Goal: Task Accomplishment & Management: Use online tool/utility

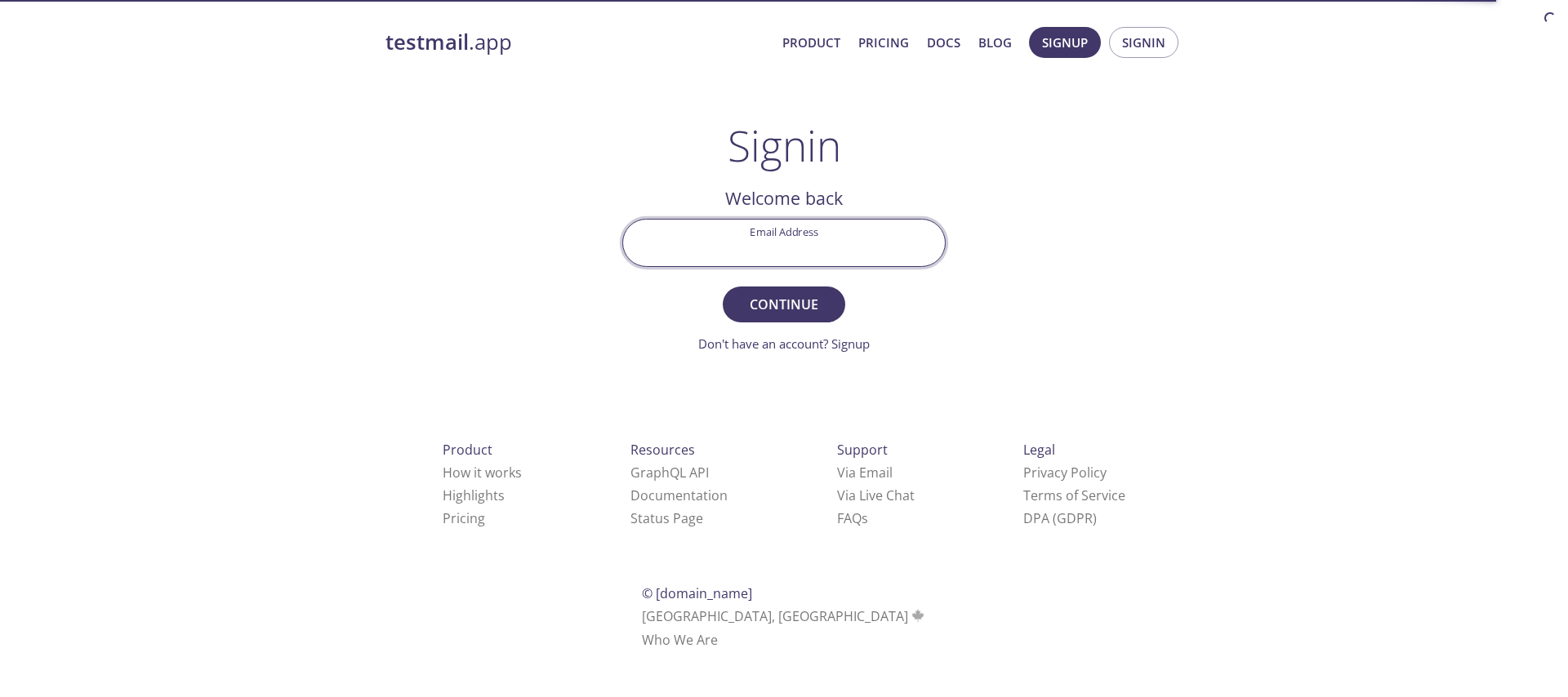
click at [765, 243] on input "Email Address" at bounding box center [784, 243] width 322 height 47
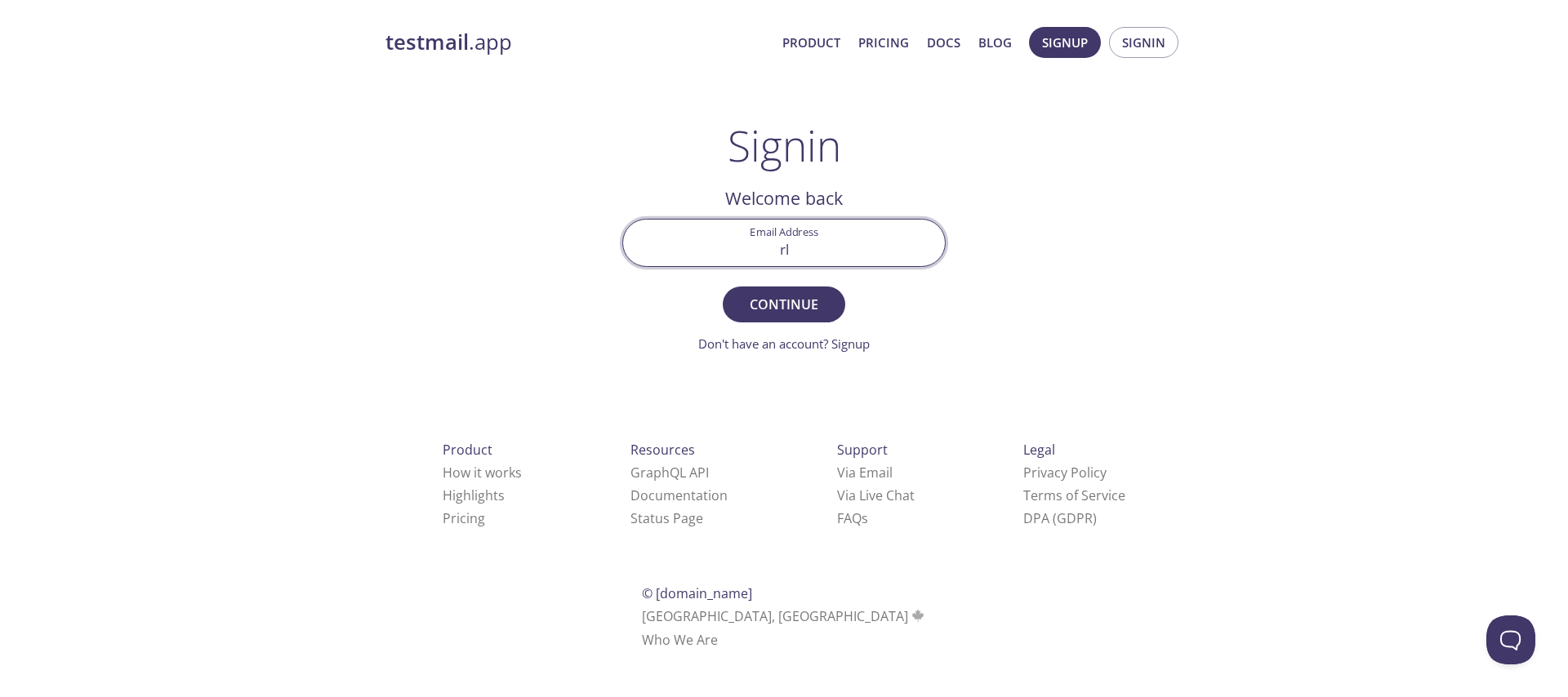
type input "[EMAIL_ADDRESS][DOMAIN_NAME]"
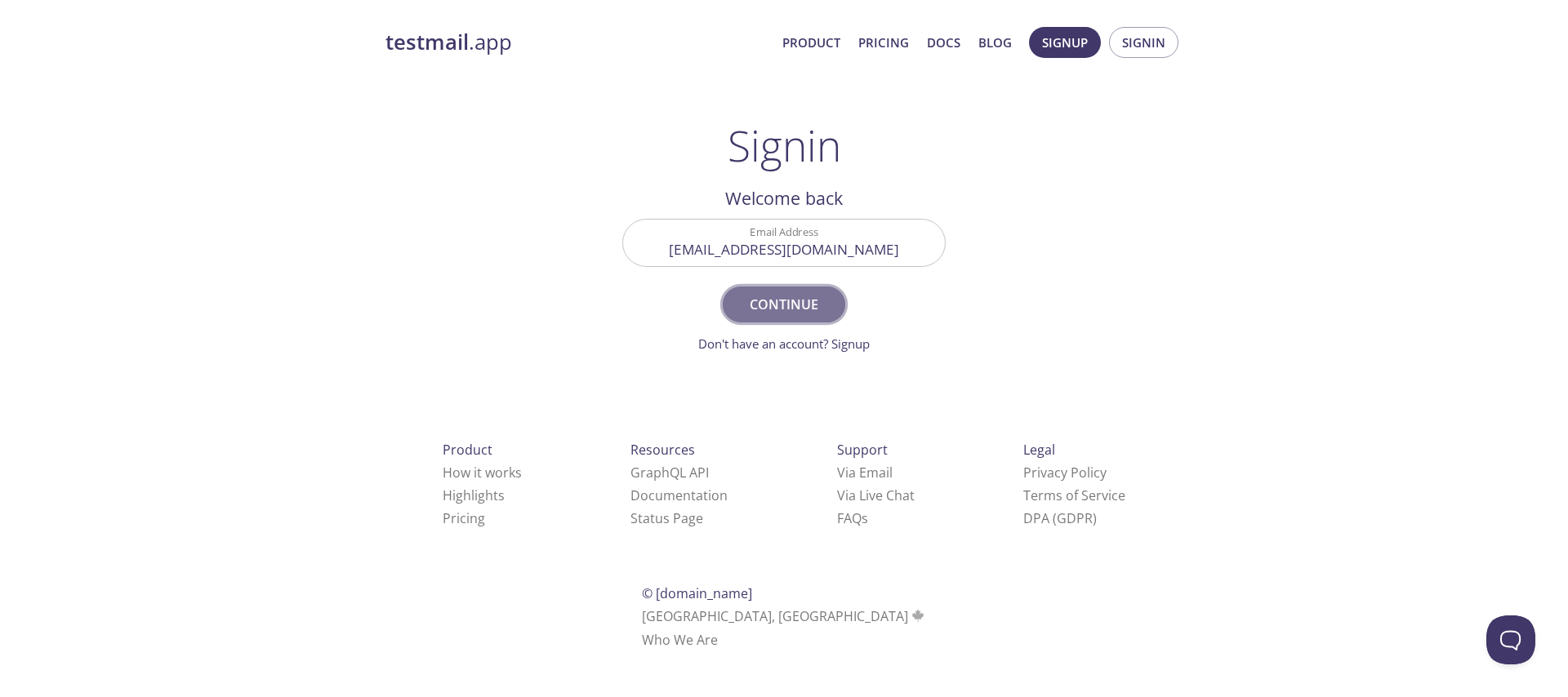
click at [809, 305] on span "Continue" at bounding box center [784, 305] width 87 height 23
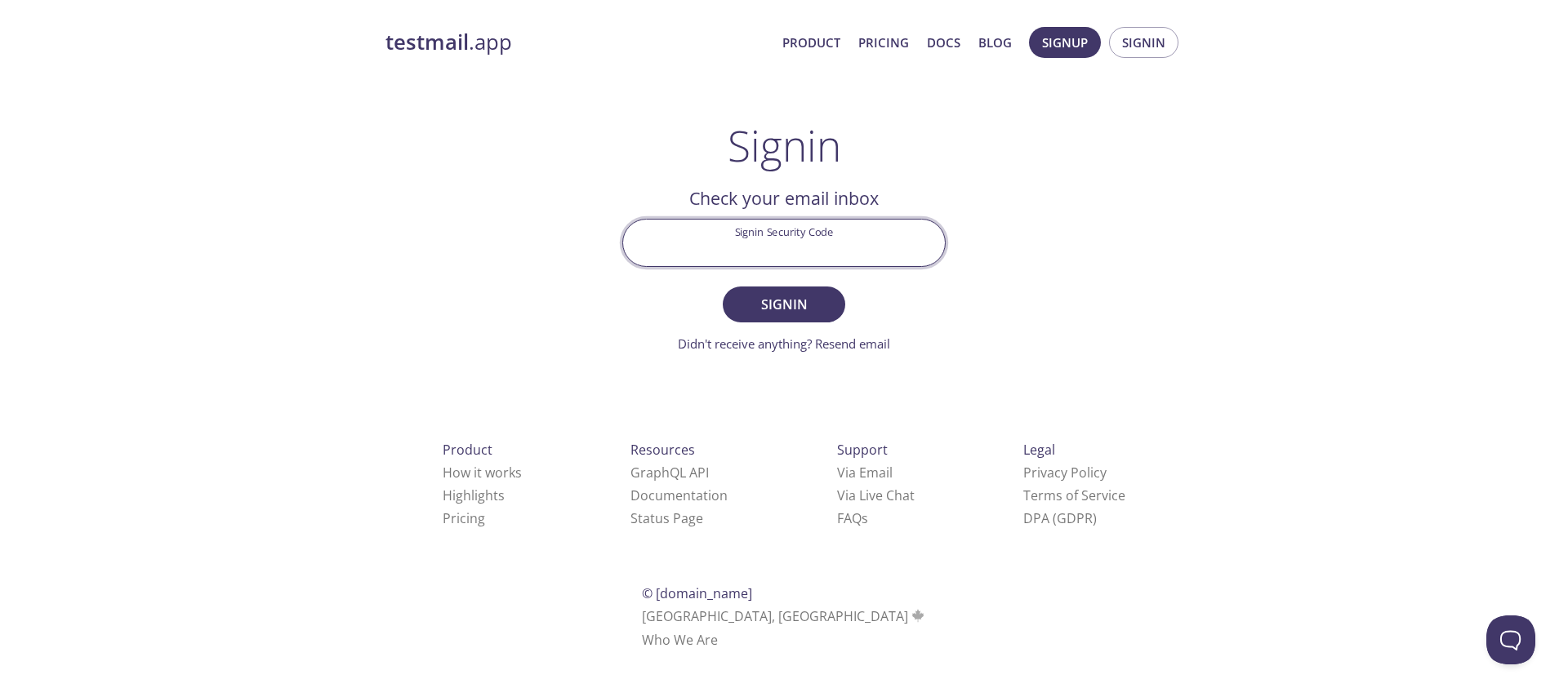
click at [758, 240] on input "Signin Security Code" at bounding box center [784, 243] width 322 height 47
paste input "RLE2C9Y"
type input "RLE2C9Y"
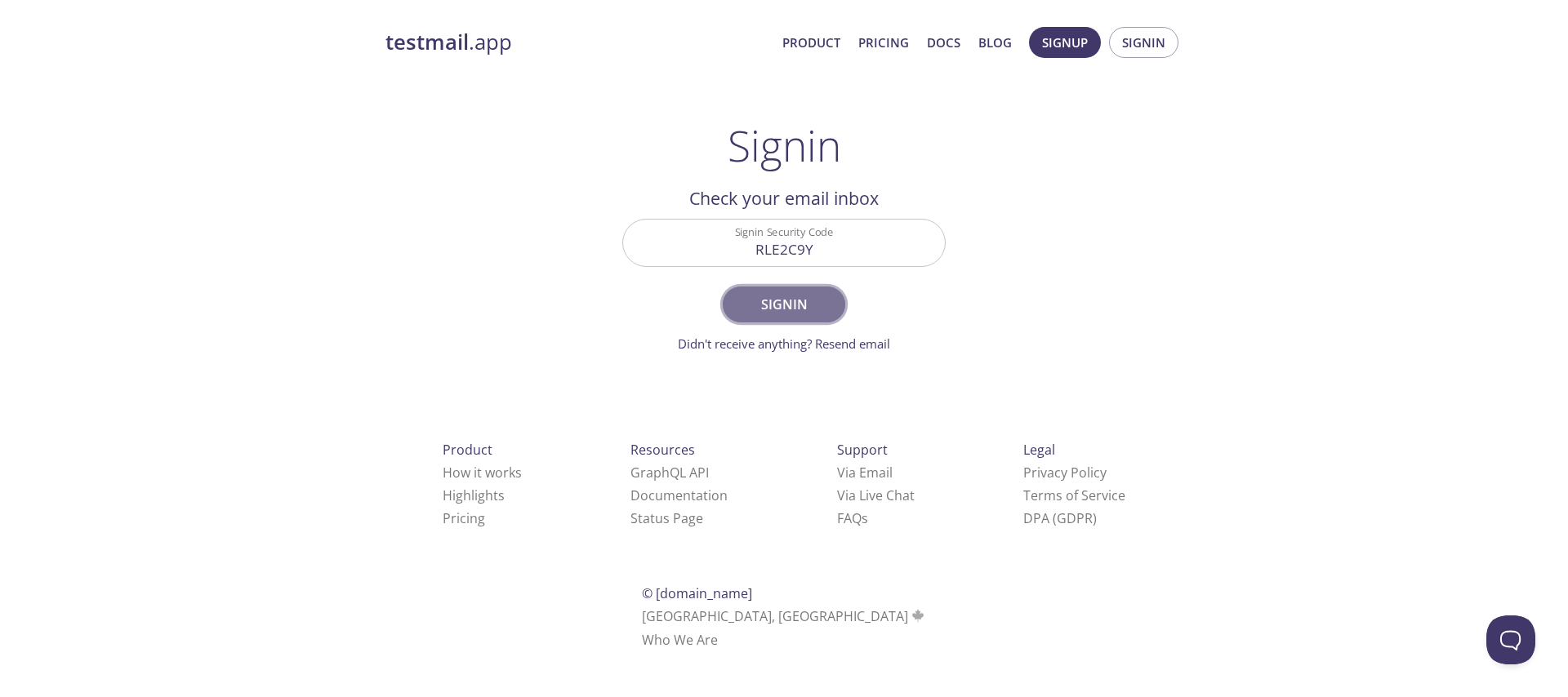
click at [807, 319] on button "Signin" at bounding box center [783, 305] width 122 height 36
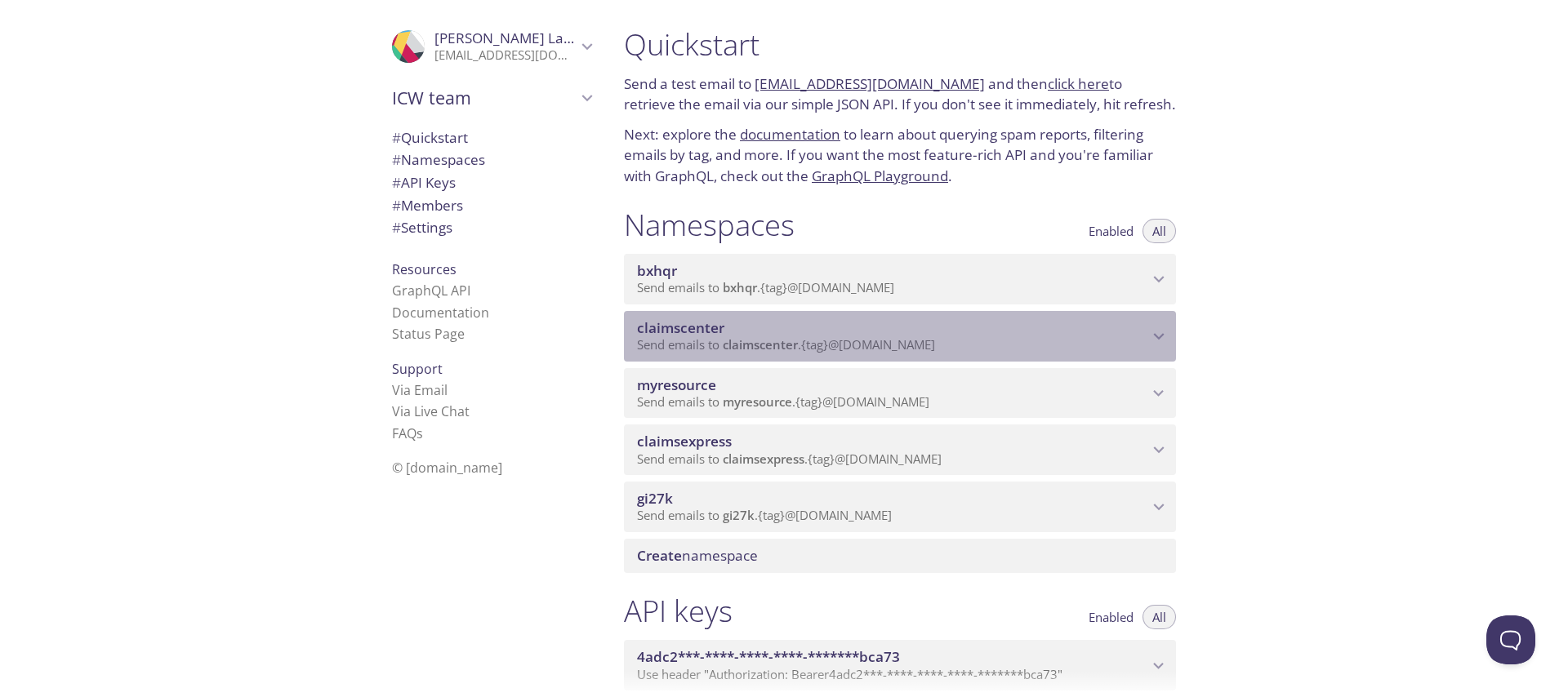
click at [807, 320] on span "claimscenter" at bounding box center [892, 328] width 511 height 18
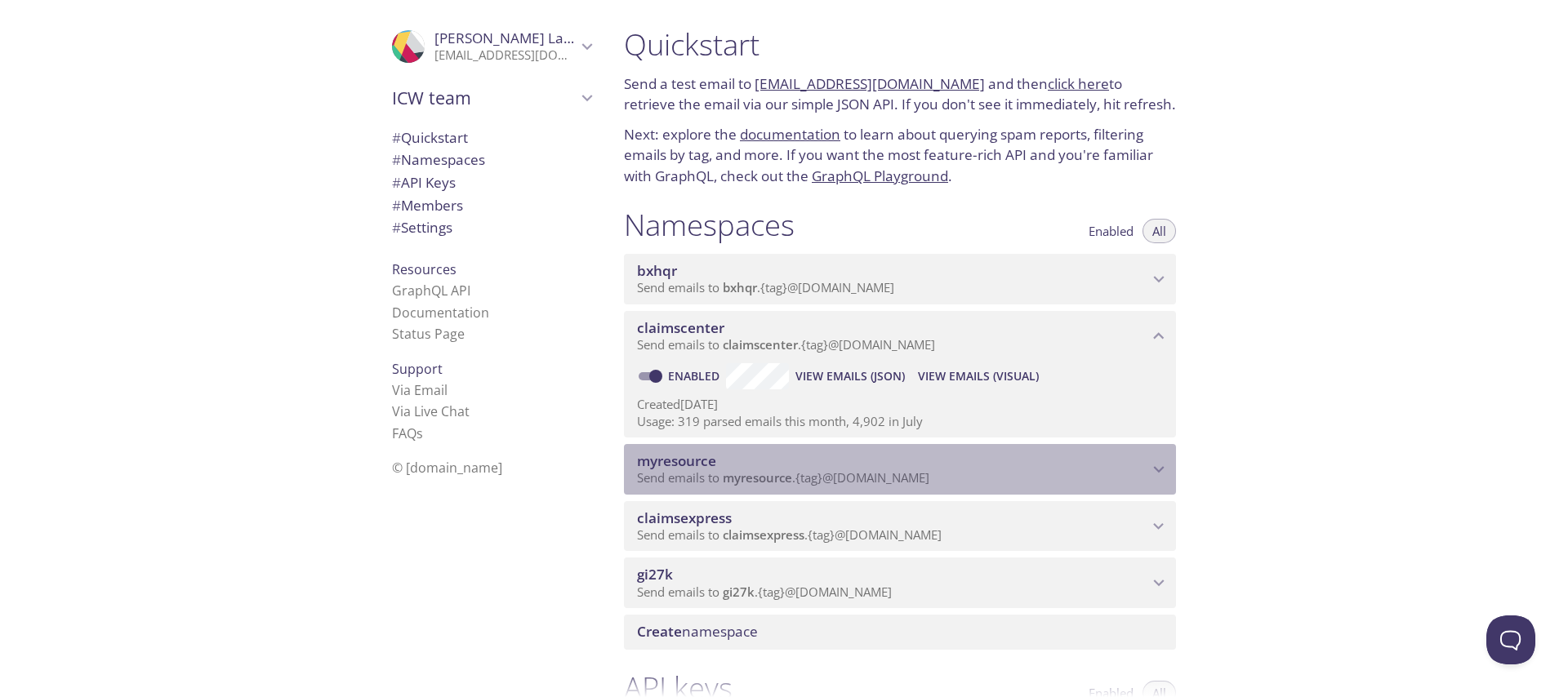
click at [832, 467] on span "myresource" at bounding box center [892, 460] width 511 height 18
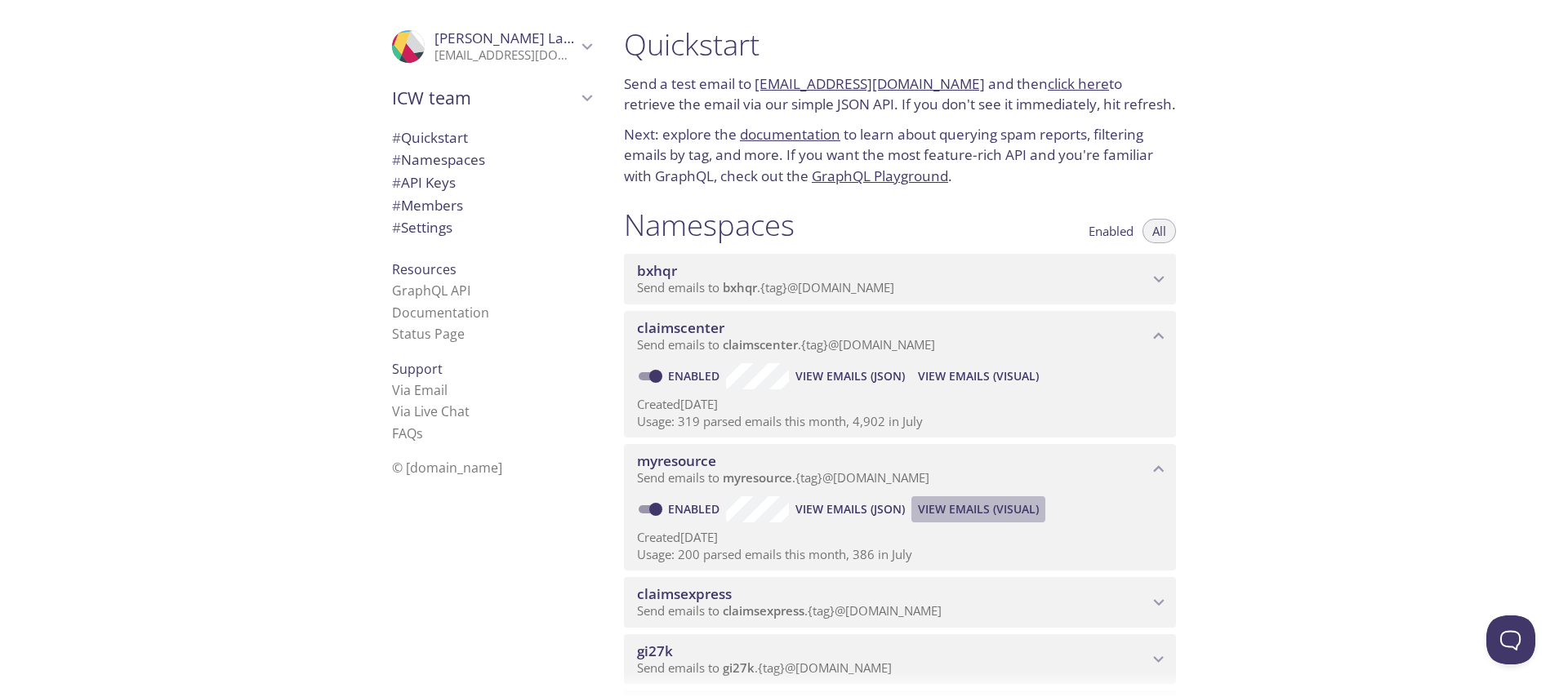
click at [1001, 506] on span "View Emails (Visual)" at bounding box center [979, 509] width 121 height 20
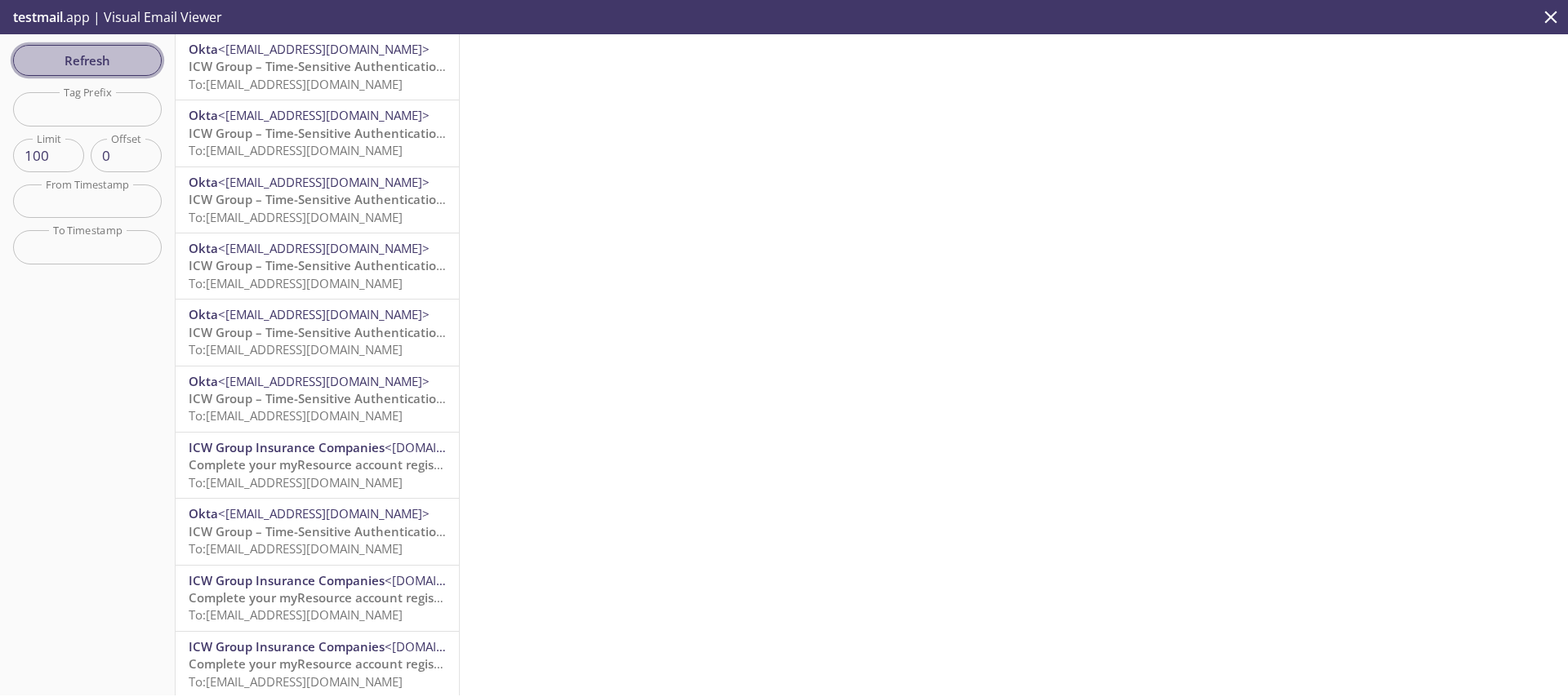
click at [62, 52] on span "Refresh" at bounding box center [87, 60] width 122 height 21
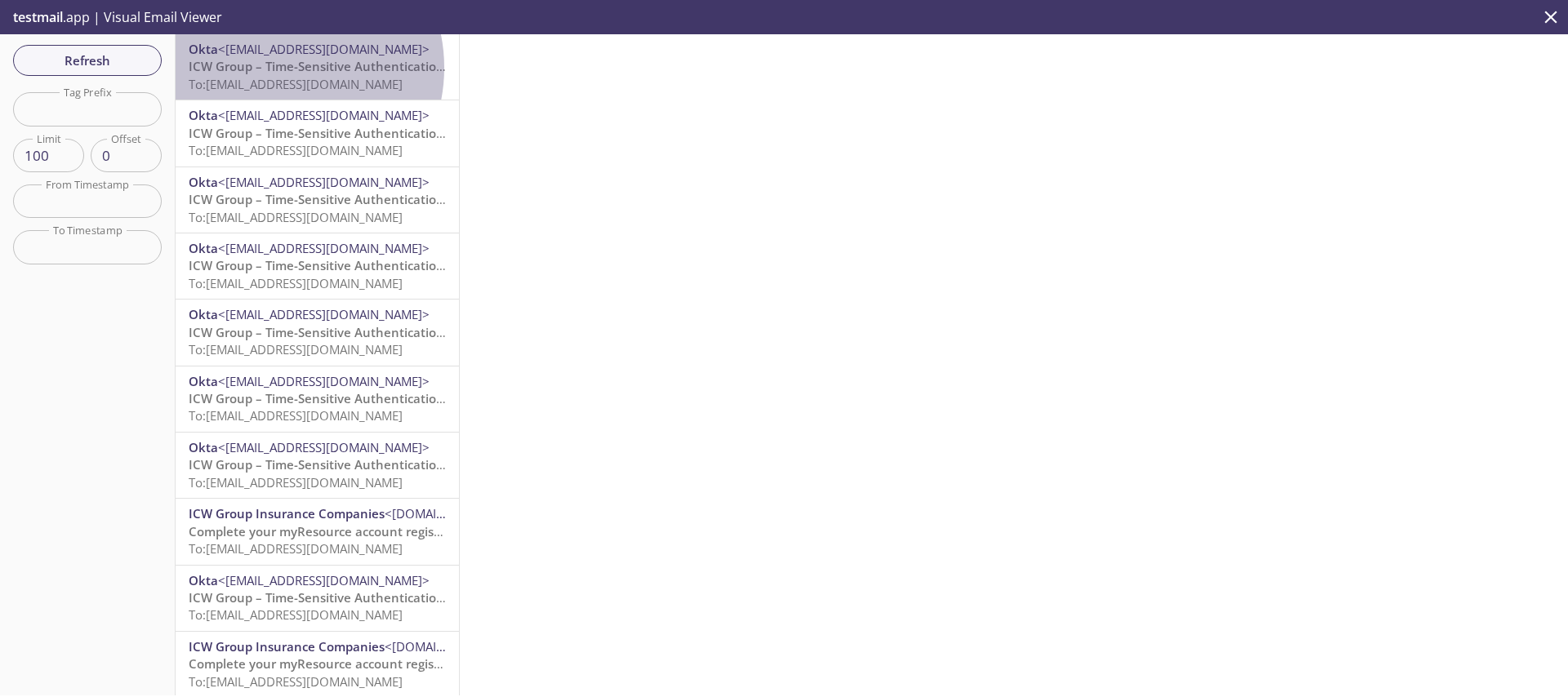
click at [274, 68] on span "ICW Group – Time-Sensitive Authentication Code" at bounding box center [333, 66] width 289 height 17
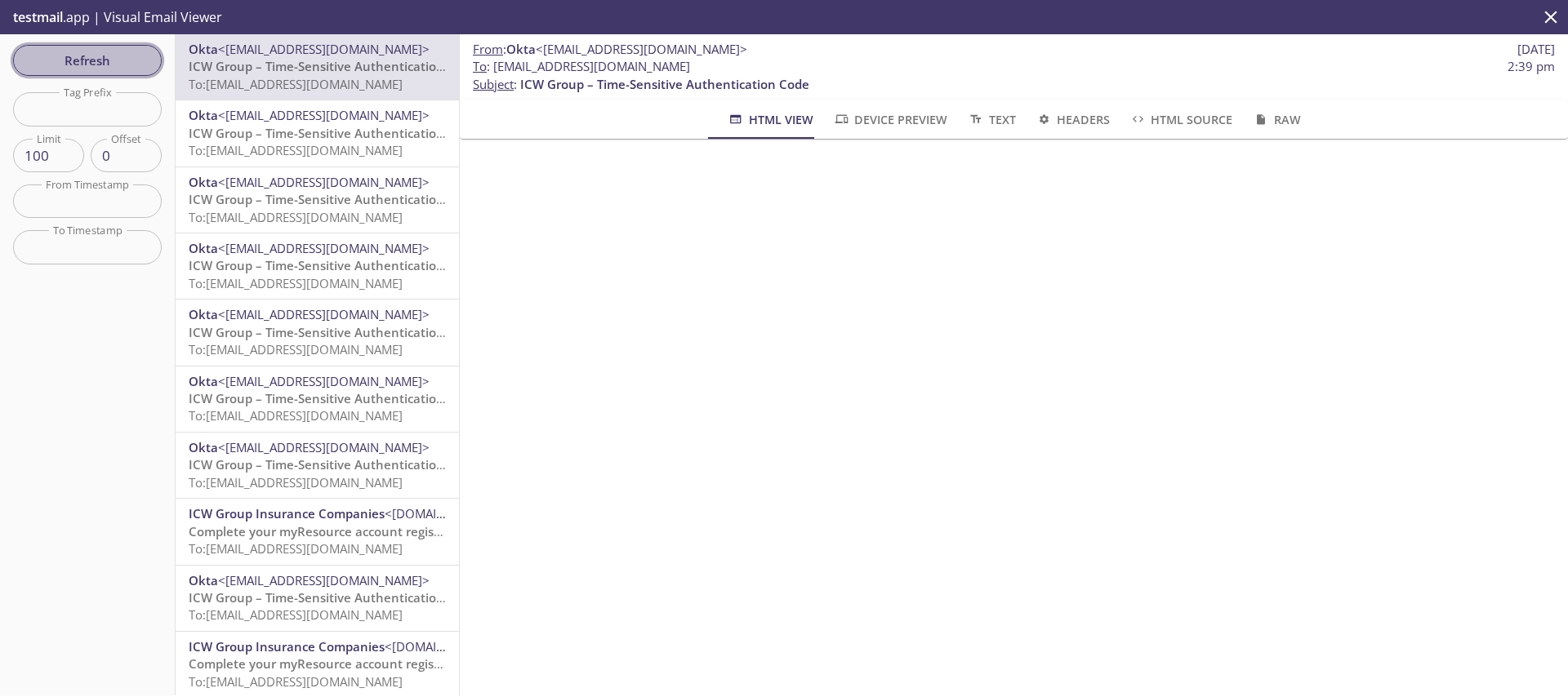
click at [98, 62] on span "Refresh" at bounding box center [87, 60] width 122 height 21
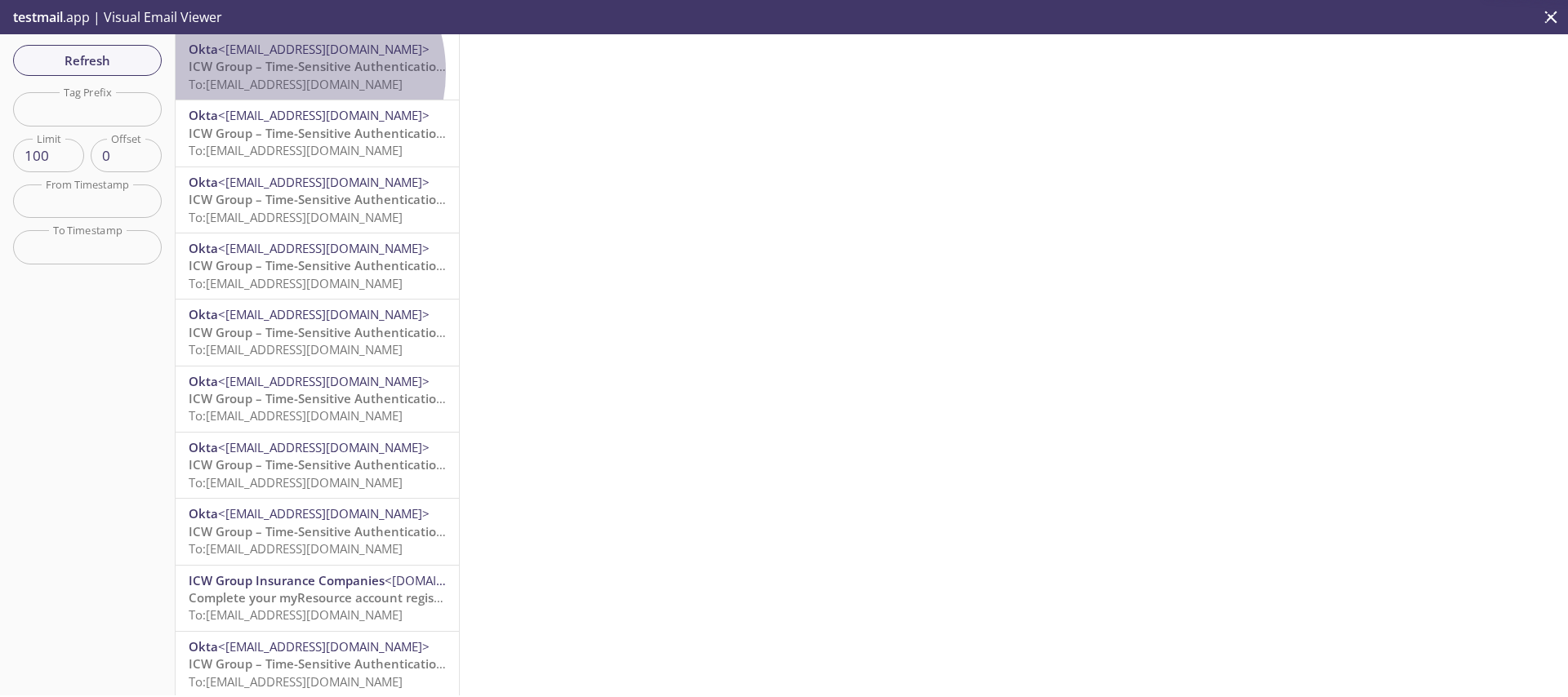
click at [291, 72] on span "ICW Group – Time-Sensitive Authentication Code" at bounding box center [333, 66] width 289 height 17
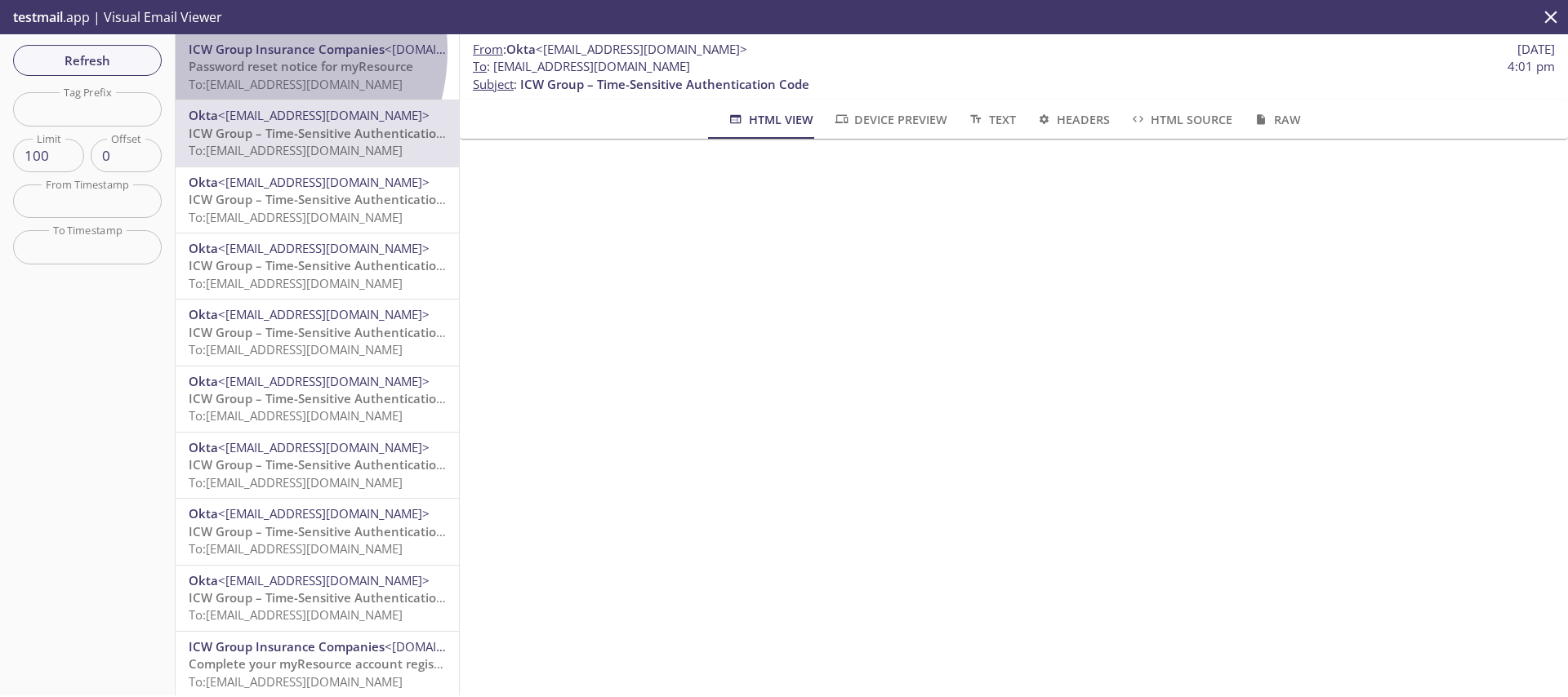
click at [247, 50] on span "ICW Group Insurance Companies" at bounding box center [286, 49] width 196 height 17
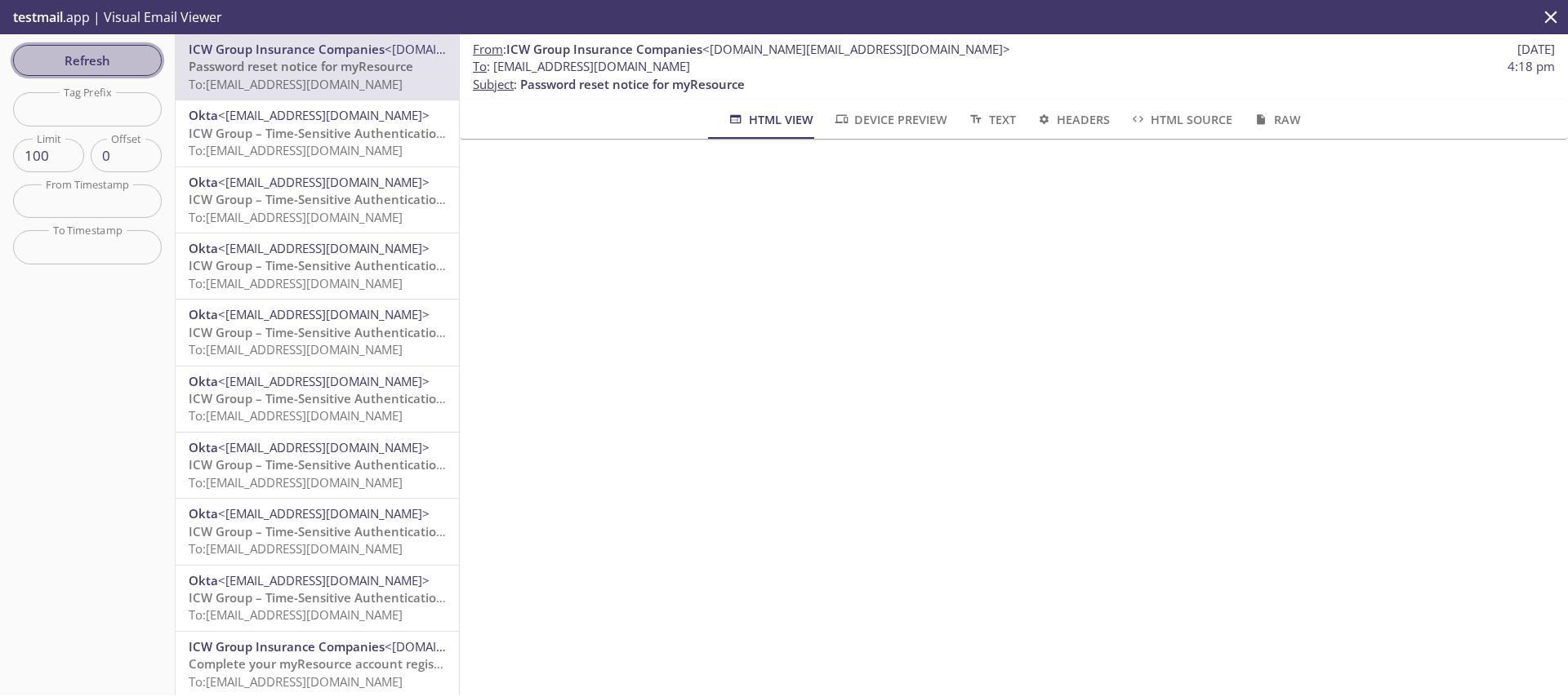
click at [118, 53] on span "Refresh" at bounding box center [87, 60] width 122 height 21
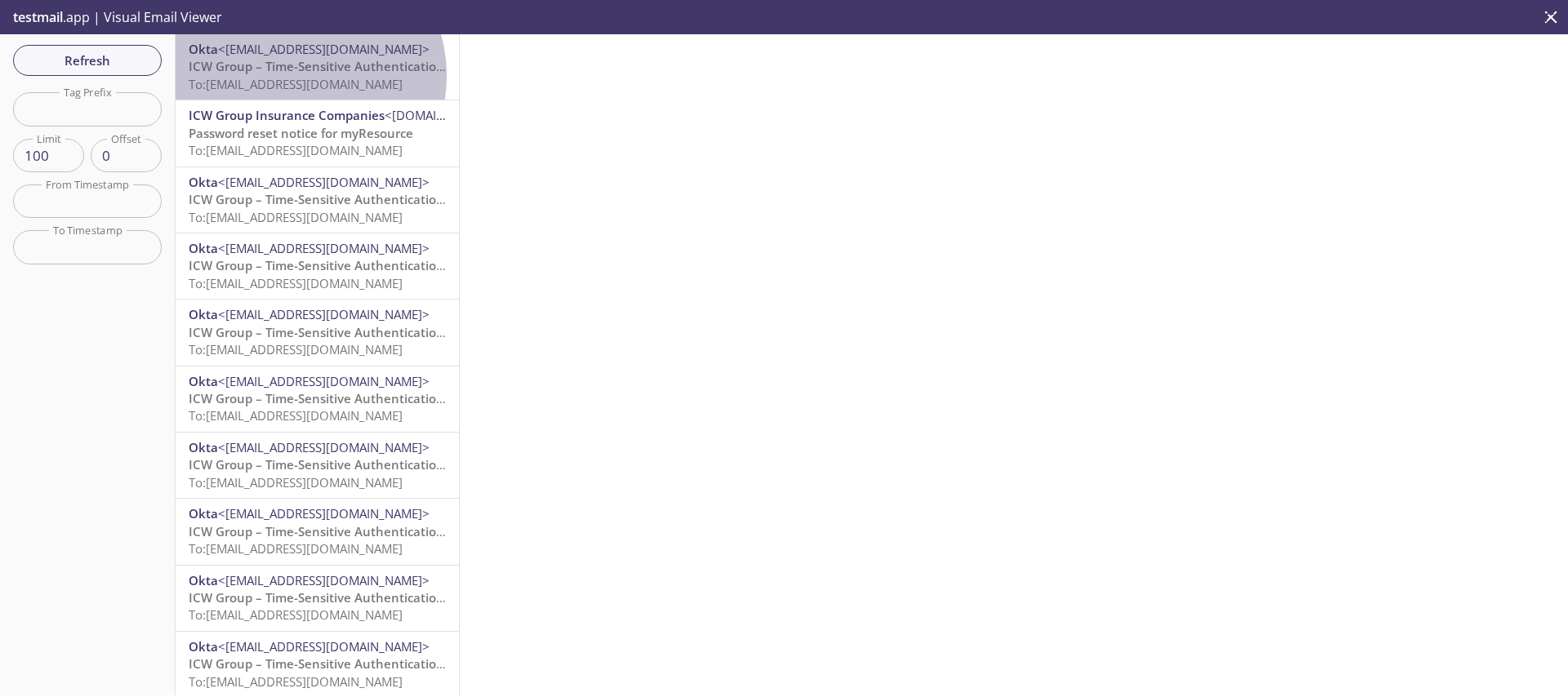
click at [294, 75] on span "To: [EMAIL_ADDRESS][DOMAIN_NAME]" at bounding box center [296, 84] width 214 height 17
